Goal: Information Seeking & Learning: Learn about a topic

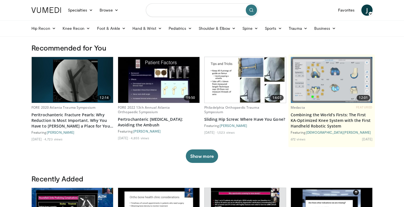
click at [213, 10] on input "Search topics, interventions" at bounding box center [202, 9] width 112 height 13
type input "**********"
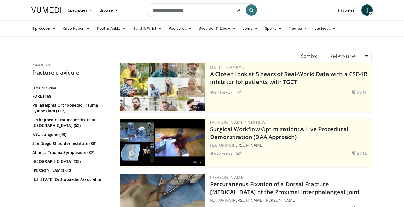
drag, startPoint x: 193, startPoint y: 10, endPoint x: 171, endPoint y: 12, distance: 22.0
click at [171, 12] on input "**********" at bounding box center [202, 9] width 112 height 13
type input "**********"
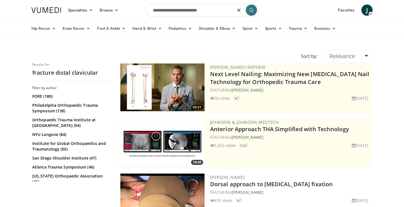
click at [201, 14] on input "**********" at bounding box center [202, 9] width 112 height 13
drag, startPoint x: 205, startPoint y: 13, endPoint x: 154, endPoint y: 7, distance: 50.6
click at [154, 7] on input "**********" at bounding box center [202, 9] width 112 height 13
paste input "**********"
type input "**********"
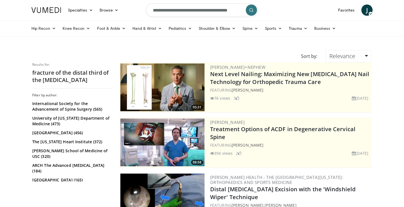
click at [60, 74] on h2 "fracture of the distal third of the [MEDICAL_DATA]" at bounding box center [71, 76] width 79 height 15
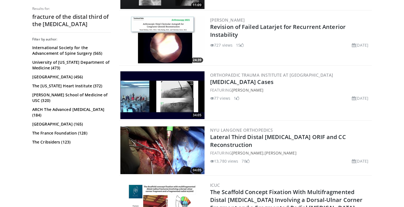
scroll to position [581, 0]
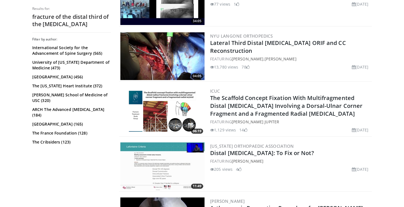
click at [175, 54] on img at bounding box center [162, 56] width 84 height 48
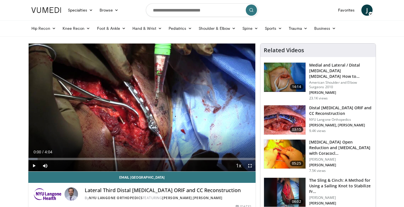
click at [33, 162] on span "Video Player" at bounding box center [33, 165] width 11 height 11
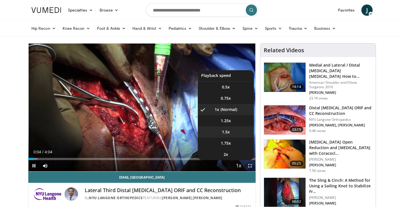
click at [233, 133] on li "1.5x" at bounding box center [226, 131] width 56 height 11
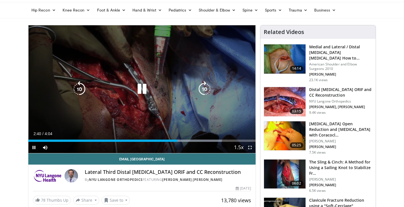
scroll to position [19, 0]
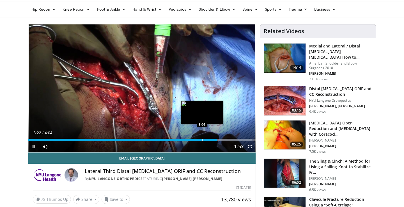
click at [203, 140] on div "Progress Bar" at bounding box center [202, 140] width 1 height 2
click at [195, 138] on div "Loaded : 99.97% 3:13 3:02" at bounding box center [141, 138] width 227 height 5
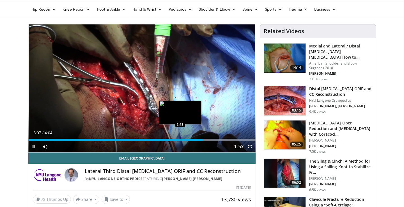
click at [181, 140] on div "Progress Bar" at bounding box center [181, 140] width 1 height 2
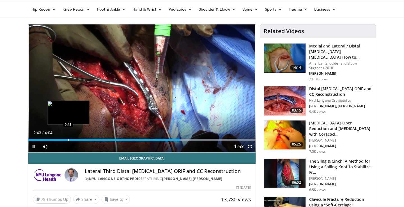
click at [68, 141] on div "Progress Bar" at bounding box center [68, 140] width 1 height 2
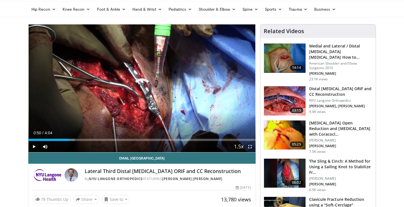
click at [75, 140] on div "Progress Bar" at bounding box center [75, 140] width 1 height 2
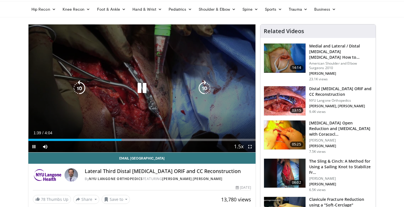
click at [170, 57] on div "10 seconds Tap to unmute" at bounding box center [141, 88] width 227 height 128
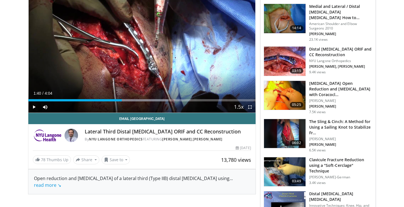
scroll to position [54, 0]
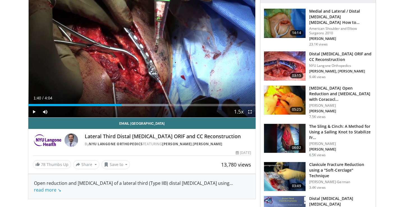
click at [293, 67] on img at bounding box center [285, 65] width 42 height 29
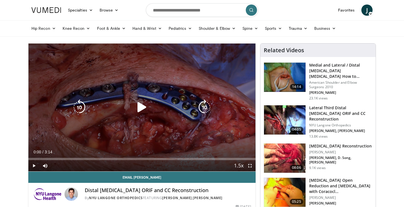
click at [153, 132] on div "10 seconds Tap to unmute" at bounding box center [141, 107] width 227 height 128
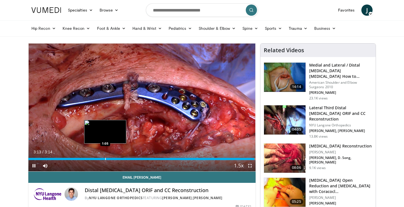
click at [105, 156] on div "Loaded : 97.82% 3:13 1:05" at bounding box center [141, 157] width 227 height 5
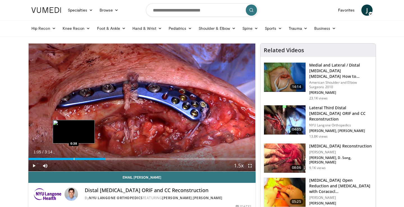
click at [74, 157] on div "Loaded : 32.70% 1:05 0:38" at bounding box center [141, 157] width 227 height 5
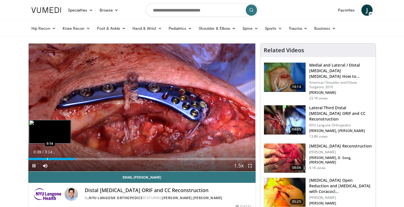
click at [47, 158] on div "Progress Bar" at bounding box center [47, 159] width 1 height 2
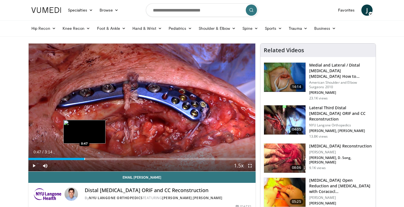
click at [84, 157] on div "Loaded : 10.12% 0:47 0:47" at bounding box center [141, 157] width 227 height 5
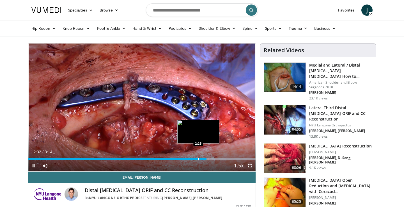
click at [198, 156] on div "Loaded : 99.96% 2:32 2:25" at bounding box center [141, 157] width 227 height 5
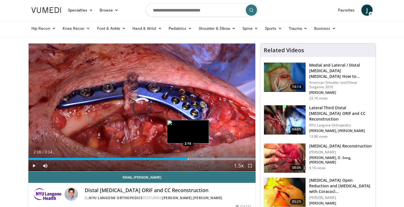
click at [188, 156] on div "Loaded : 99.96% 2:16 2:16" at bounding box center [141, 157] width 227 height 5
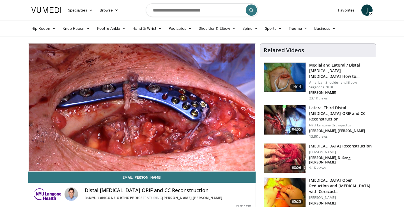
click at [271, 117] on img at bounding box center [285, 119] width 42 height 29
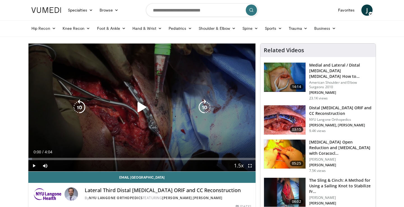
click at [140, 111] on icon "Video Player" at bounding box center [142, 107] width 16 height 16
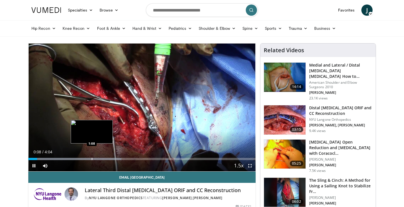
click at [92, 157] on div "Loaded : 40.96% 0:09 1:08" at bounding box center [141, 157] width 227 height 5
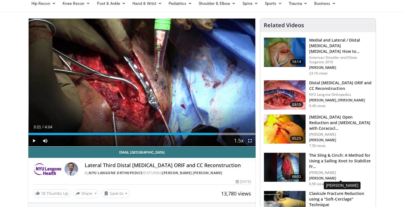
scroll to position [45, 0]
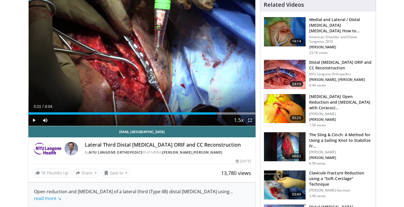
click at [276, 65] on img at bounding box center [285, 74] width 42 height 29
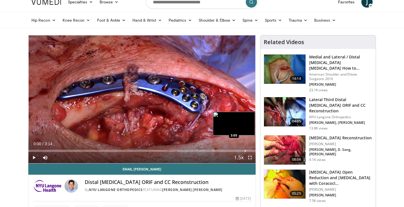
scroll to position [9, 0]
